Goal: Task Accomplishment & Management: Manage account settings

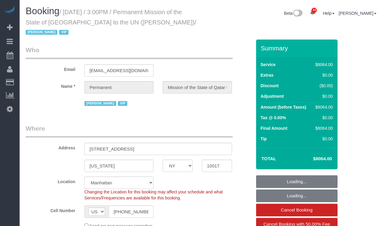
select select "NY"
select select "14"
select select "540"
select select "string:paypal"
select select "number:89"
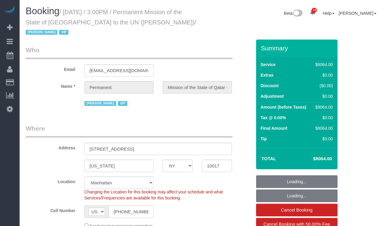
select select "number:90"
select select "number:15"
select select "number:7"
select select "object:1121"
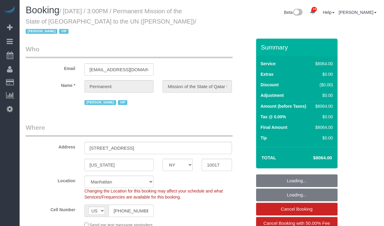
select select "spot1"
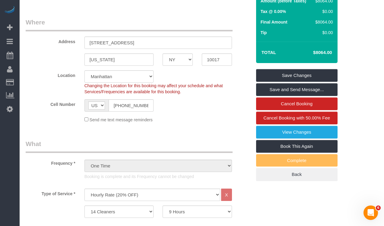
scroll to position [100, 0]
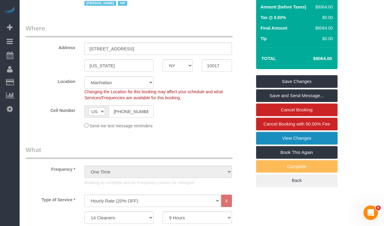
click at [287, 140] on link "View Changes" at bounding box center [296, 138] width 81 height 13
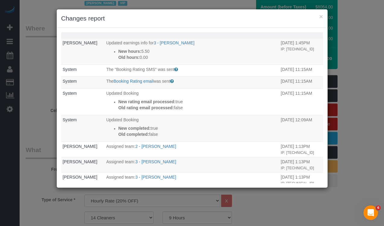
scroll to position [84, 0]
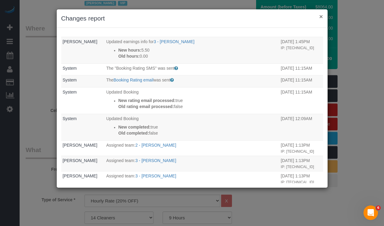
click at [321, 15] on button "×" at bounding box center [321, 16] width 4 height 6
